Goal: Information Seeking & Learning: Learn about a topic

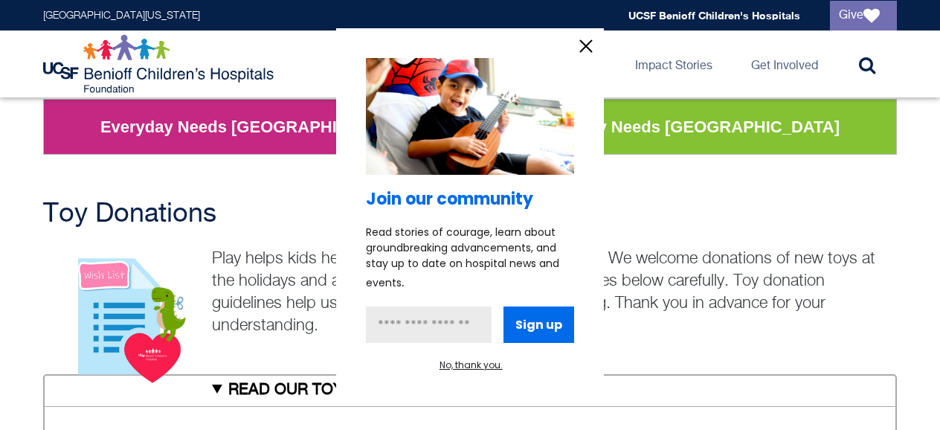
scroll to position [379, 0]
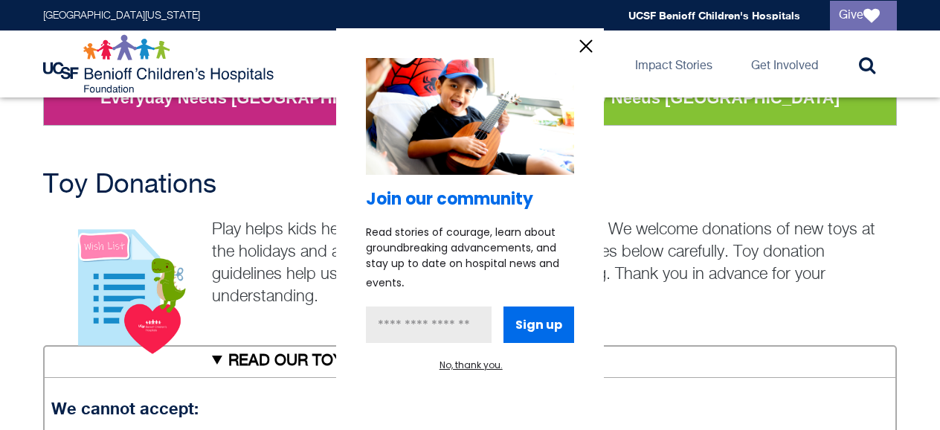
click at [580, 46] on icon "information" at bounding box center [586, 46] width 22 height 22
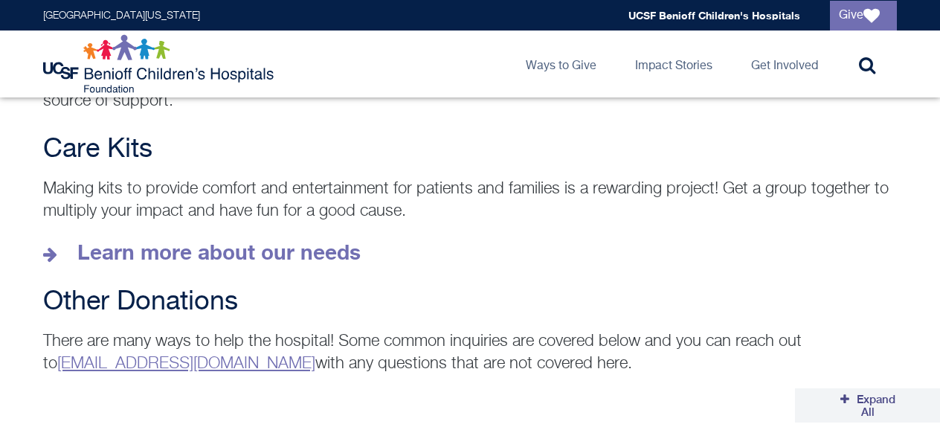
scroll to position [2136, 0]
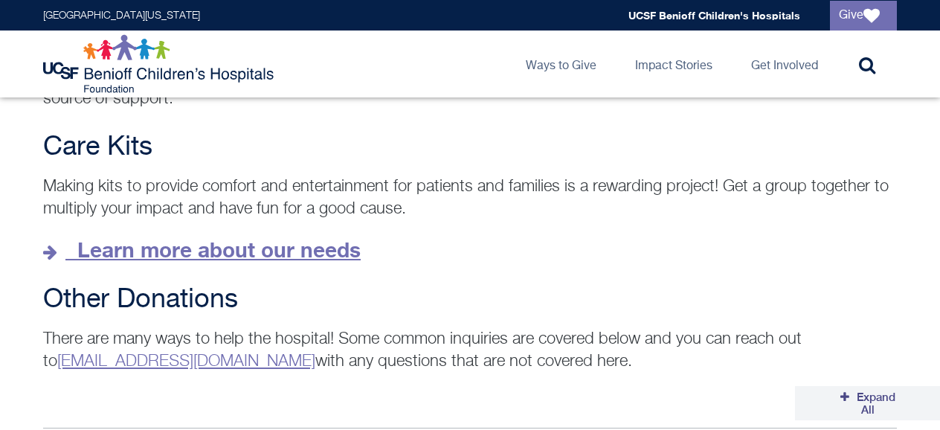
click at [296, 237] on strong "Learn more about our needs" at bounding box center [218, 249] width 283 height 25
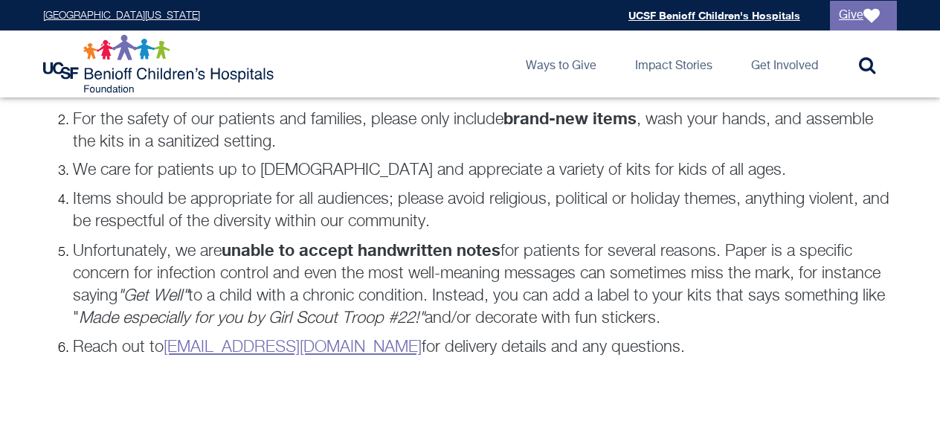
scroll to position [1140, 0]
